Goal: Task Accomplishment & Management: Use online tool/utility

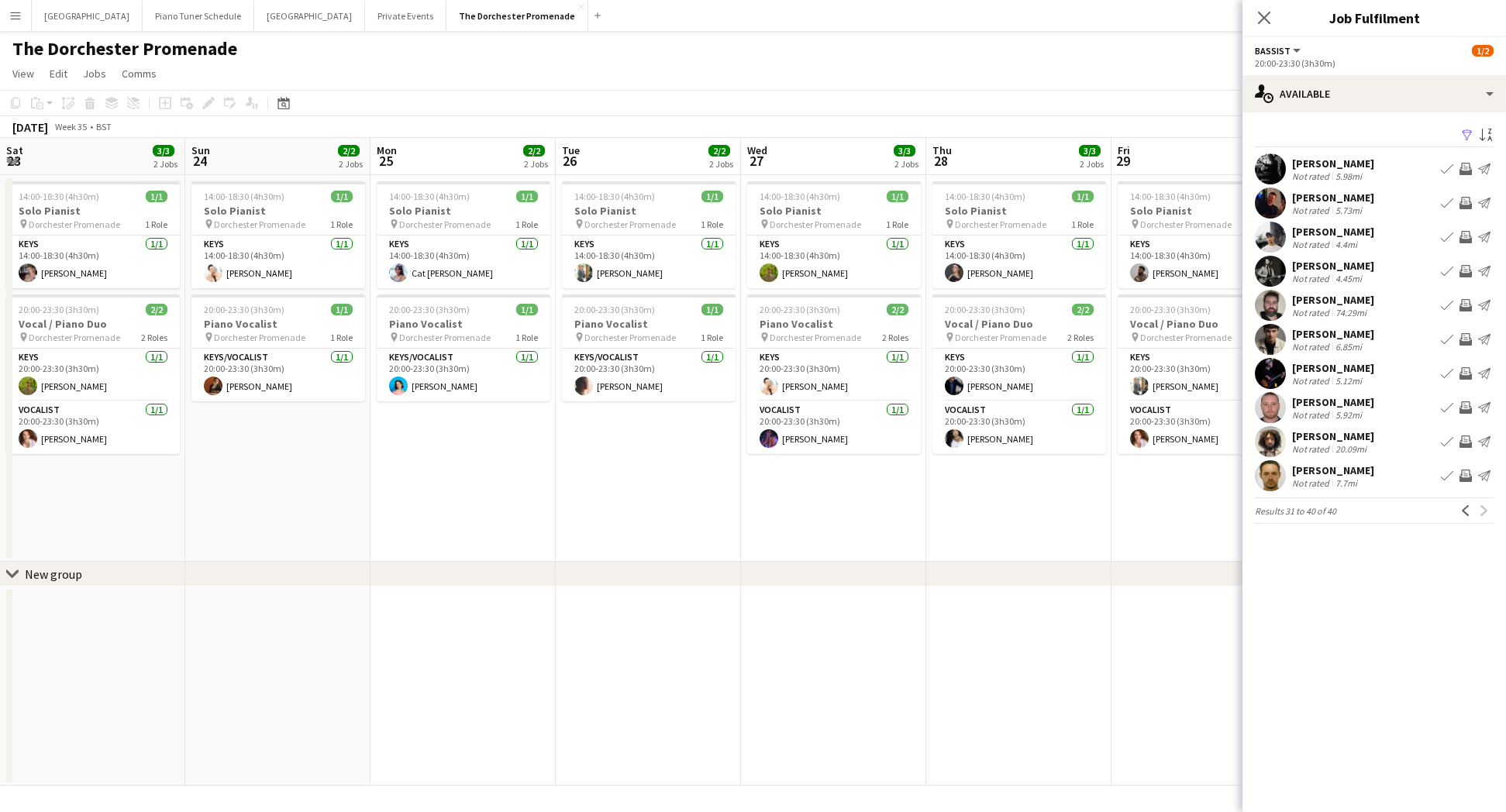
scroll to position [0, 487]
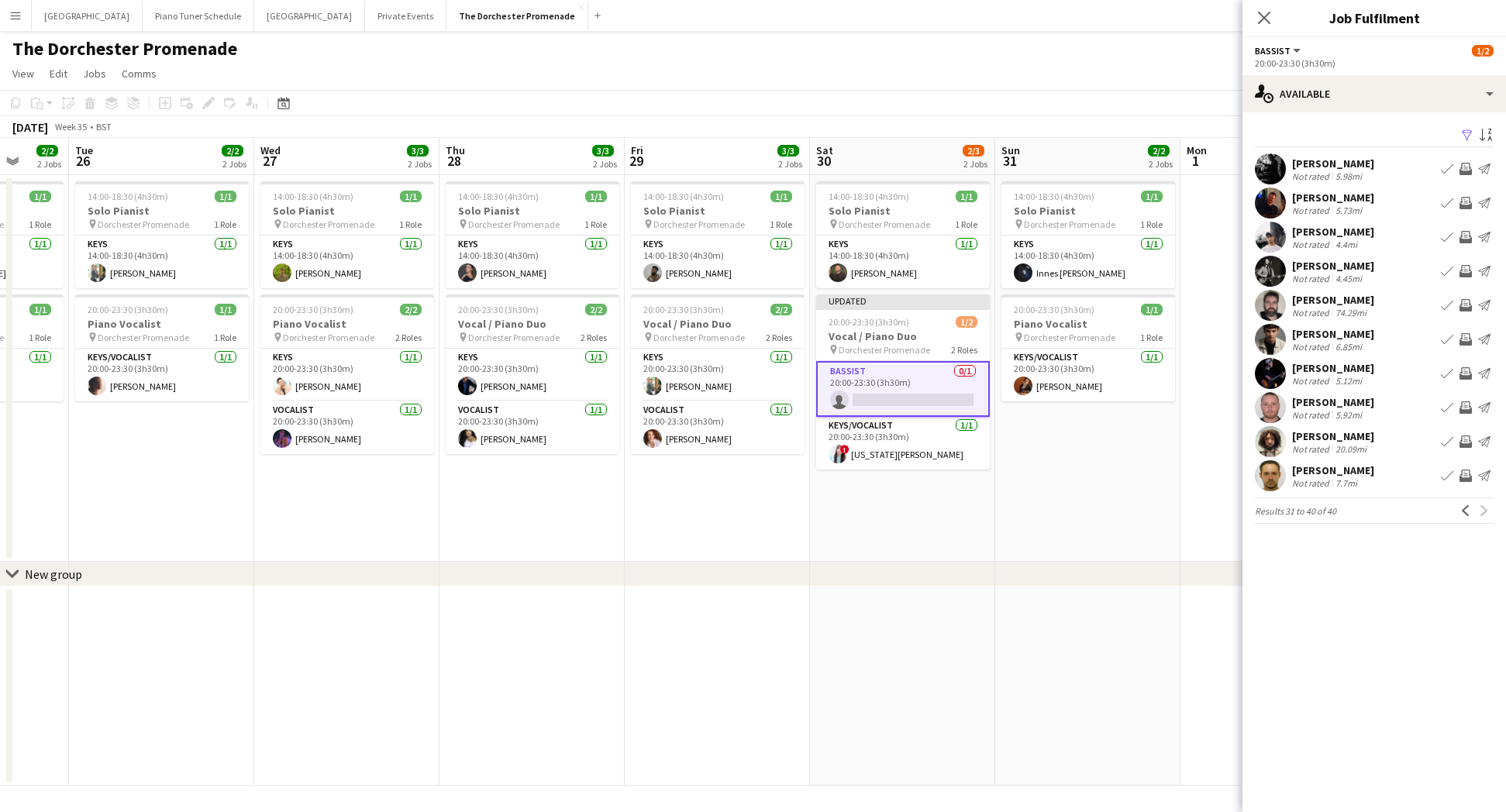
click at [12, 16] on app-icon "Menu" at bounding box center [16, 16] width 12 height 12
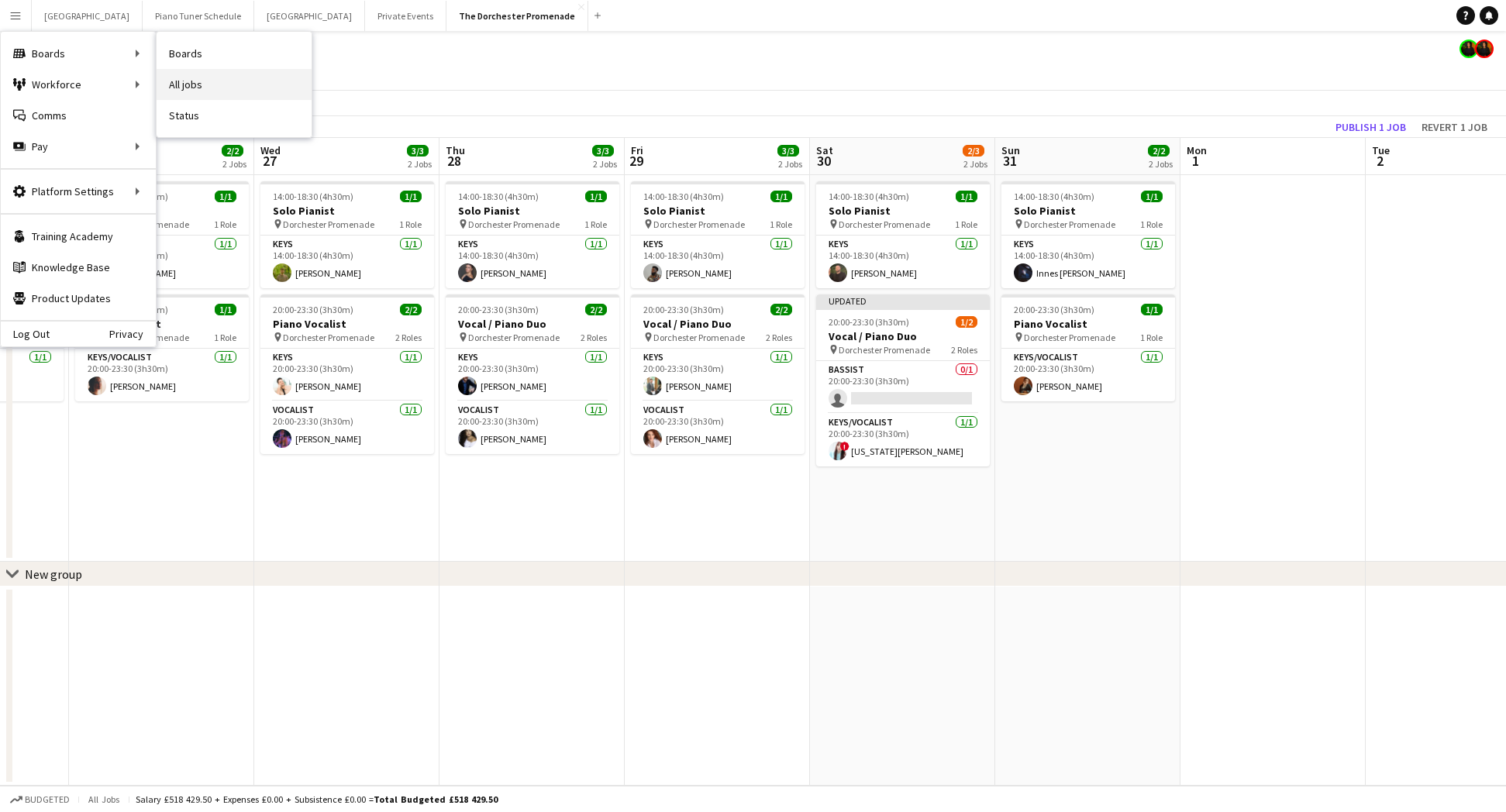
click at [194, 86] on link "All jobs" at bounding box center [234, 84] width 155 height 31
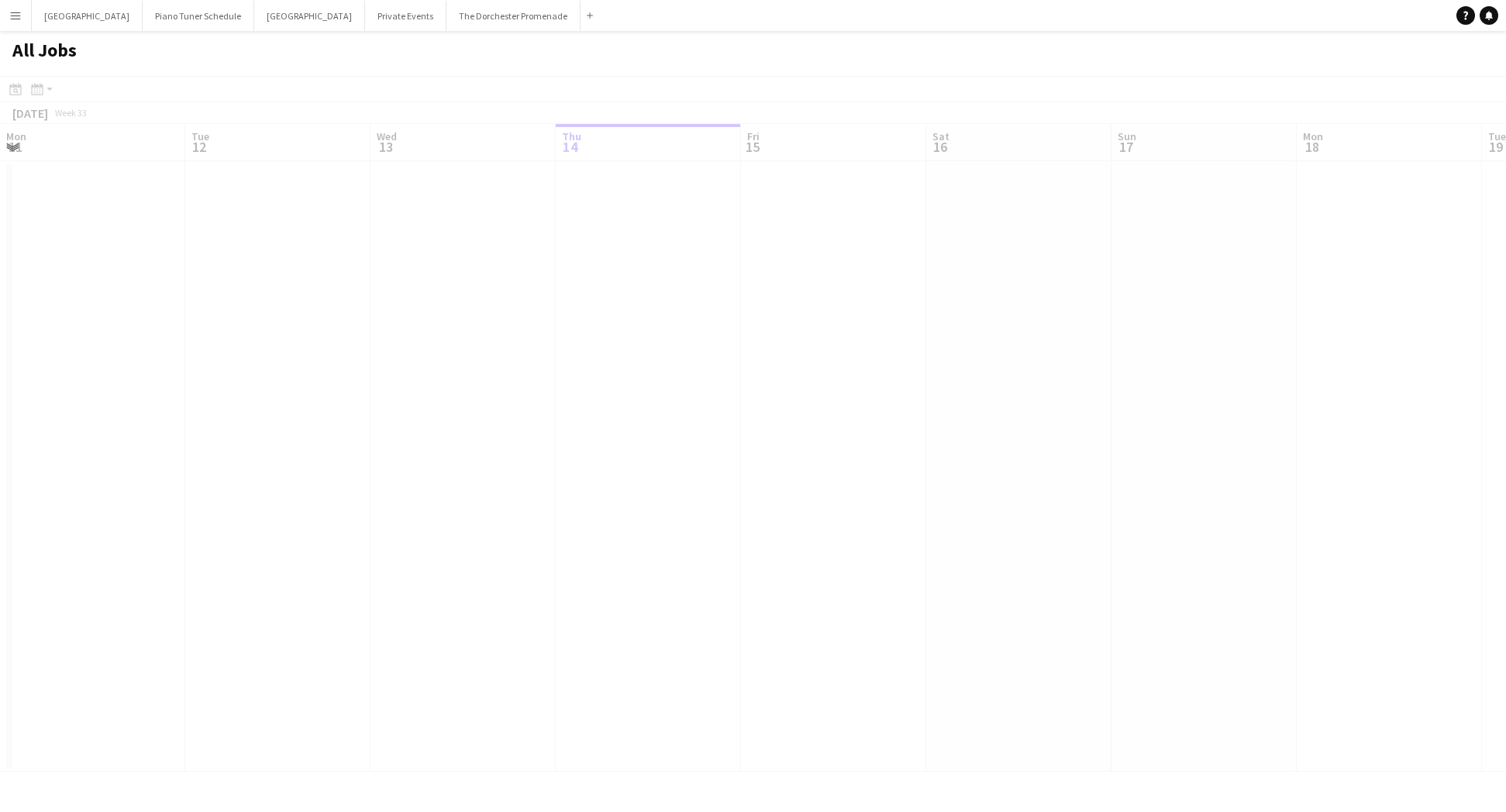
scroll to position [0, 370]
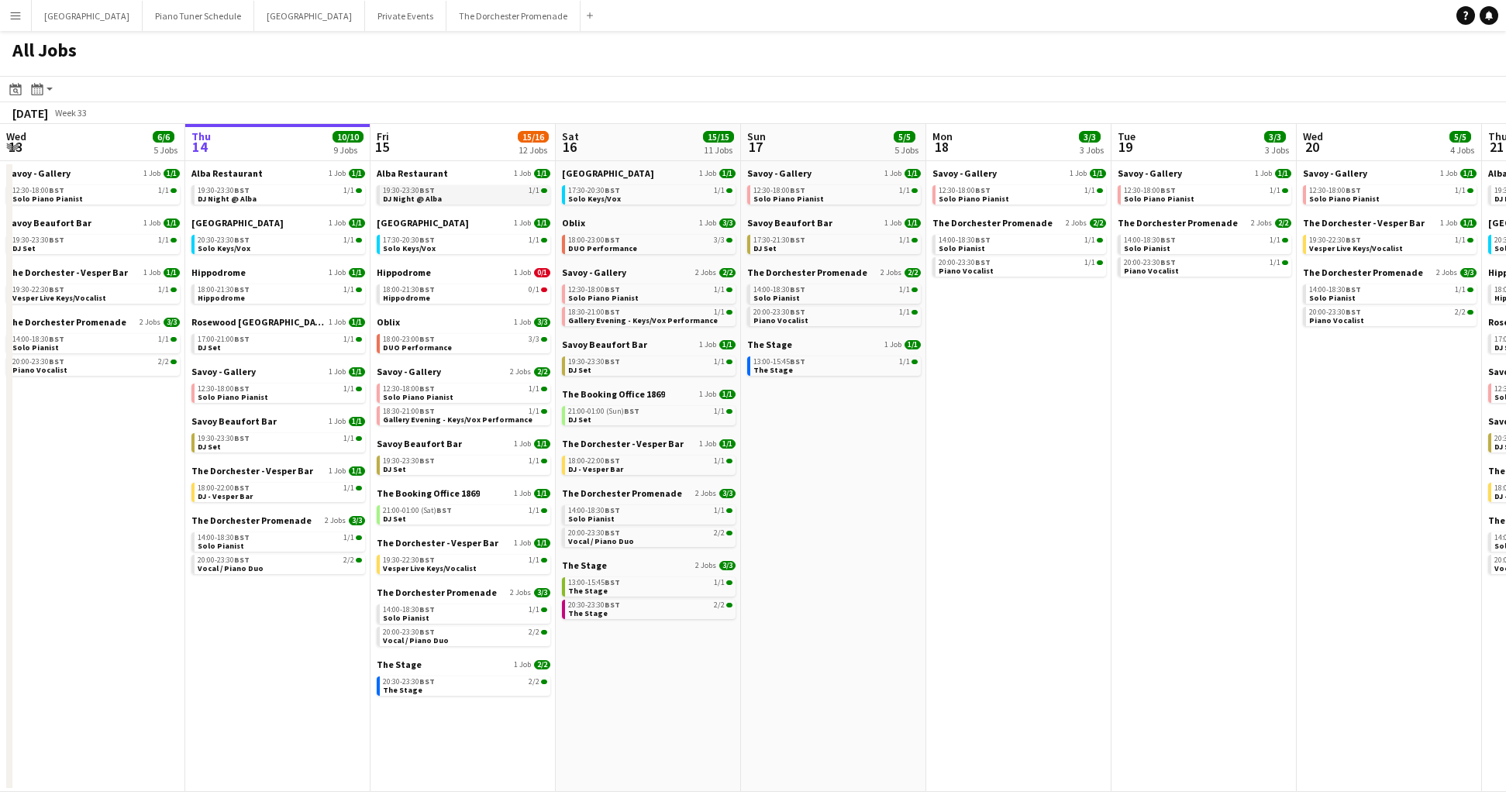
click at [462, 198] on link "19:30-23:30 BST 1/1 DJ Night @ [GEOGRAPHIC_DATA]" at bounding box center [464, 194] width 164 height 18
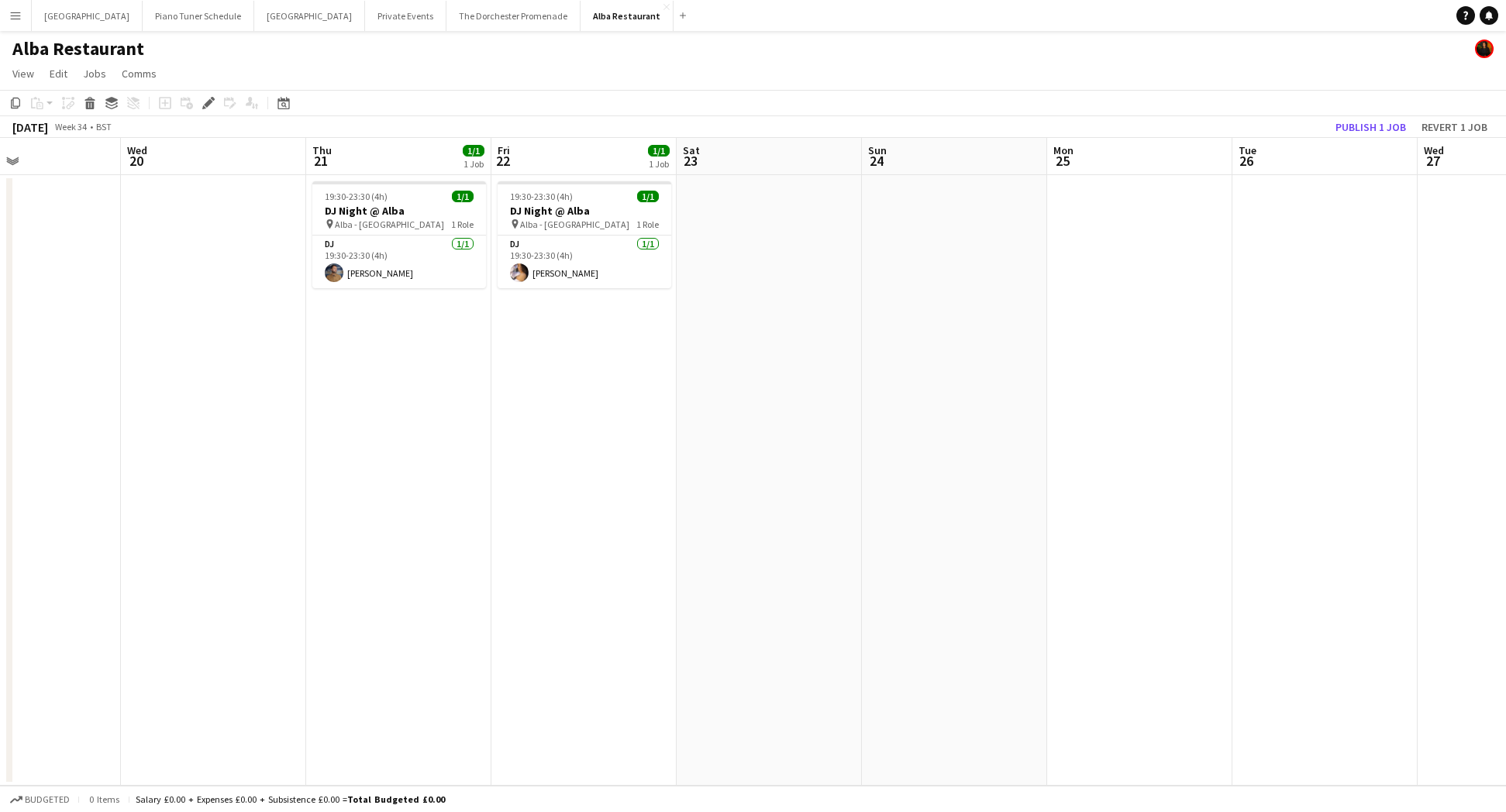
scroll to position [0, 431]
